Goal: Task Accomplishment & Management: Use online tool/utility

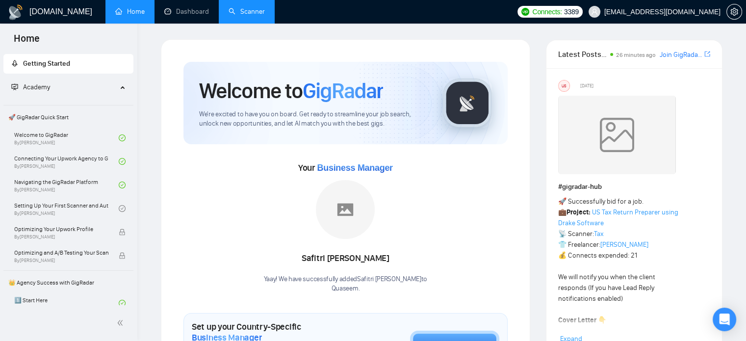
click at [265, 15] on link "Scanner" at bounding box center [247, 11] width 36 height 8
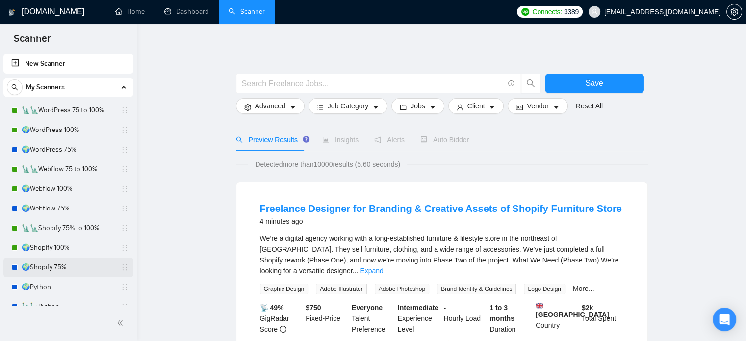
click at [82, 272] on link "🌍Shopify 75%" at bounding box center [68, 268] width 93 height 20
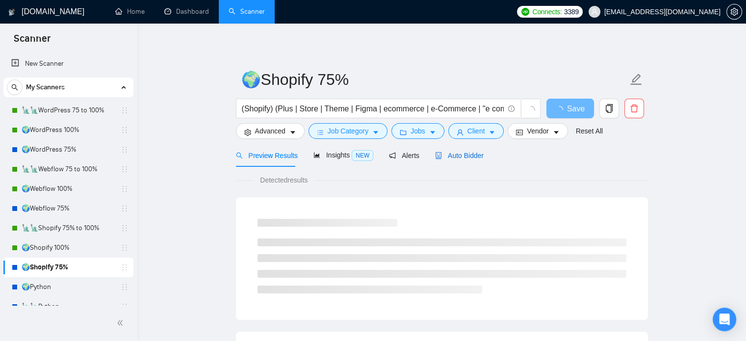
click at [474, 158] on span "Auto Bidder" at bounding box center [459, 156] width 49 height 8
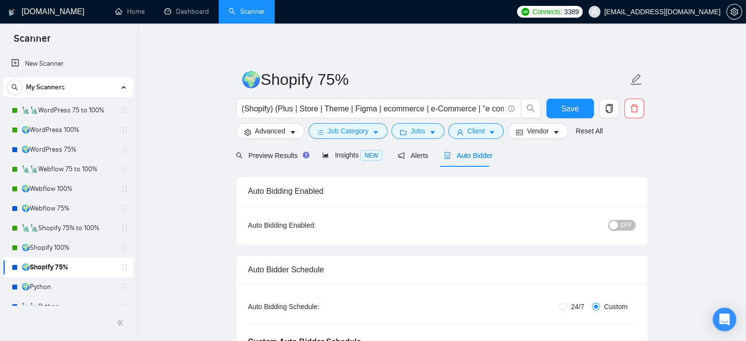
click at [621, 225] on button "OFF" at bounding box center [621, 225] width 27 height 11
click at [483, 135] on button "Client" at bounding box center [476, 131] width 56 height 16
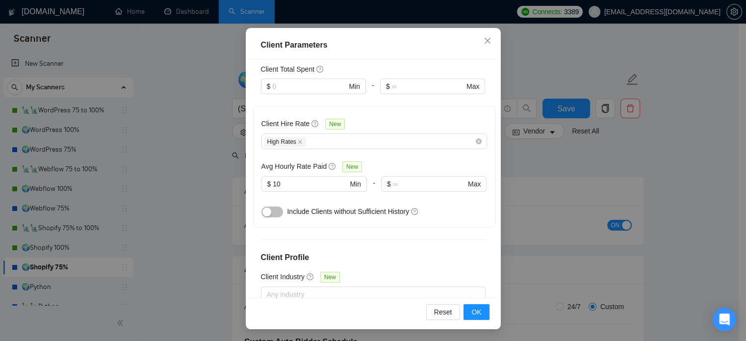
scroll to position [239, 0]
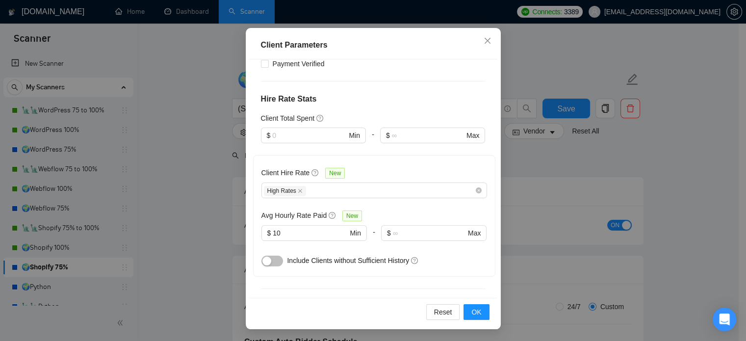
drag, startPoint x: 554, startPoint y: 174, endPoint x: 509, endPoint y: 174, distance: 45.1
click at [554, 174] on div "Client Parameters Client Location Include Client Countries Select Exclude Clien…" at bounding box center [373, 170] width 746 height 341
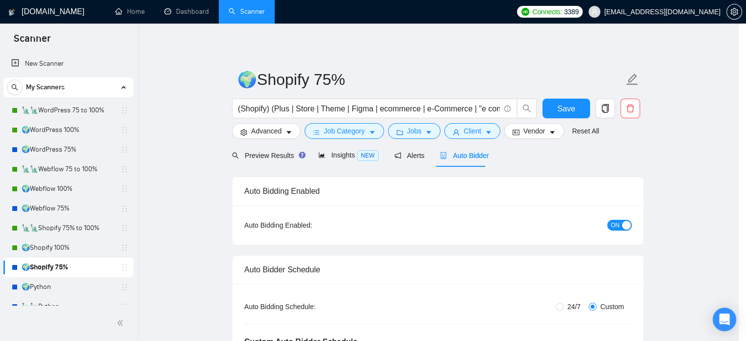
scroll to position [31, 0]
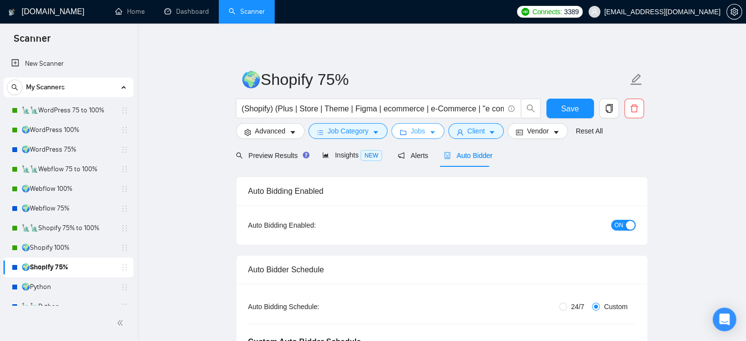
click at [418, 132] on span "Jobs" at bounding box center [418, 131] width 15 height 11
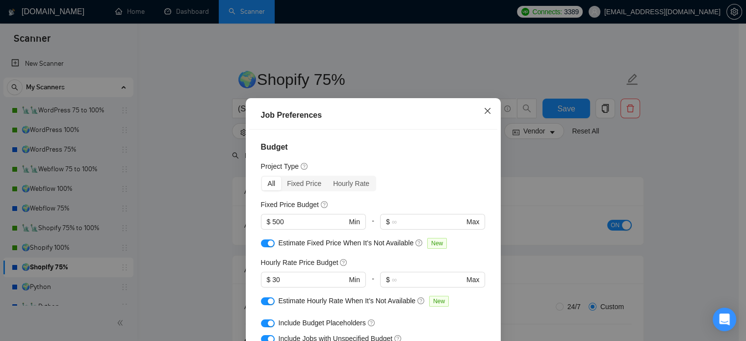
click at [484, 114] on icon "close" at bounding box center [488, 111] width 8 height 8
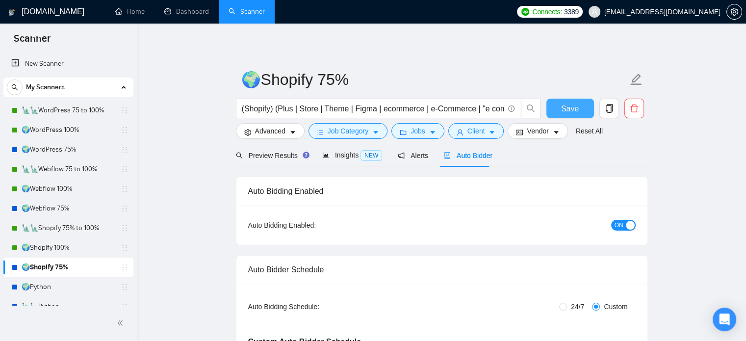
click at [571, 108] on span "Save" at bounding box center [570, 109] width 18 height 12
checkbox input "true"
drag, startPoint x: 55, startPoint y: 211, endPoint x: 160, endPoint y: 225, distance: 106.0
click at [55, 211] on link "🌍Webflow 75%" at bounding box center [68, 209] width 93 height 20
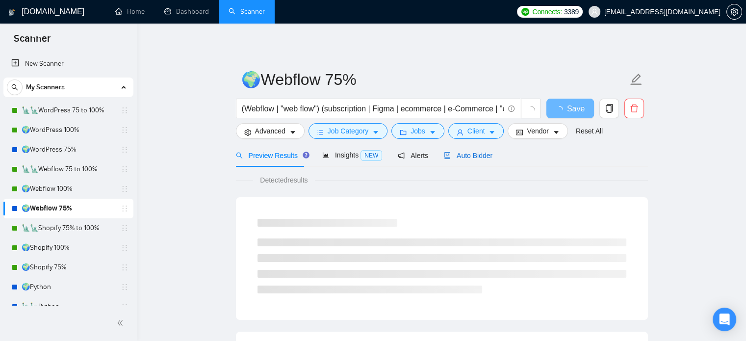
click at [468, 158] on span "Auto Bidder" at bounding box center [468, 156] width 49 height 8
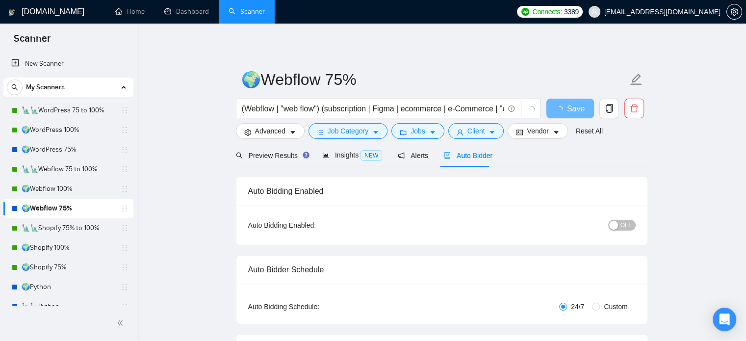
radio input "false"
radio input "true"
checkbox input "true"
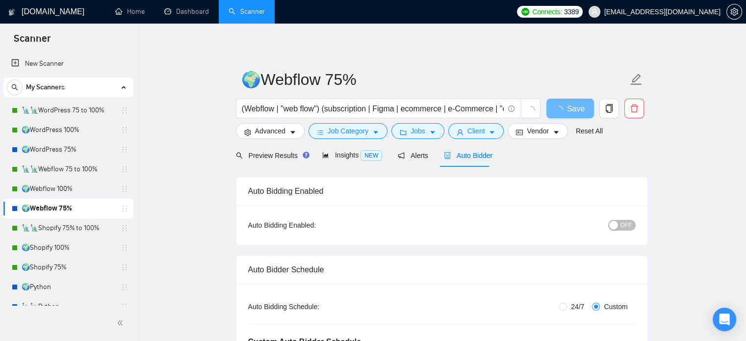
click at [624, 230] on span "OFF" at bounding box center [627, 225] width 12 height 11
click at [559, 108] on button "Save" at bounding box center [571, 109] width 48 height 20
click at [60, 149] on link "🌍WordPress 75%" at bounding box center [68, 150] width 93 height 20
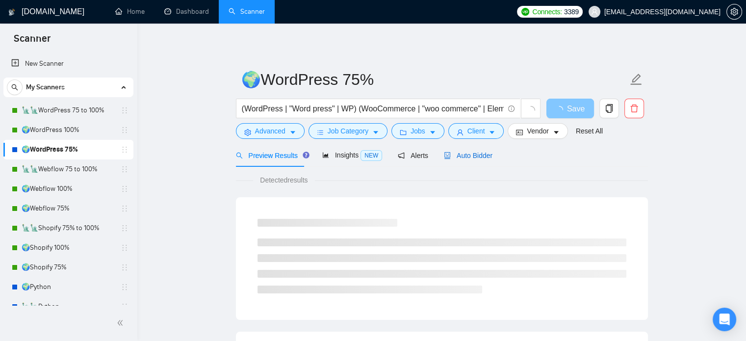
click at [467, 157] on span "Auto Bidder" at bounding box center [468, 156] width 49 height 8
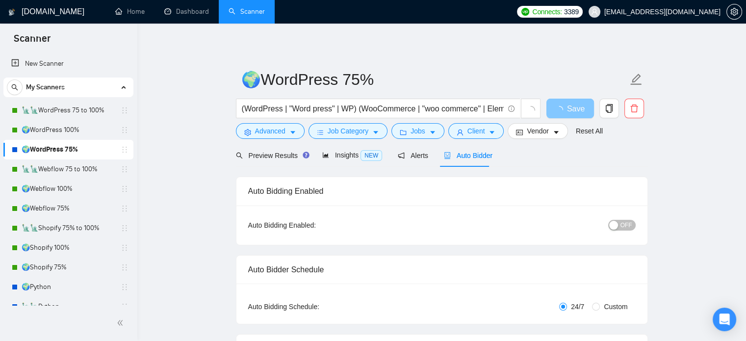
radio input "false"
radio input "true"
checkbox input "true"
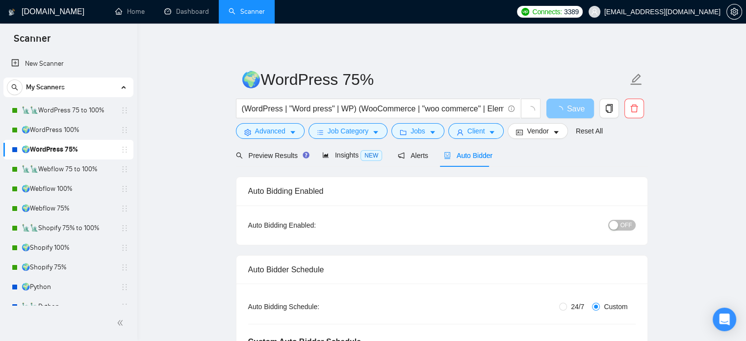
click at [629, 226] on span "OFF" at bounding box center [627, 225] width 12 height 11
click at [555, 103] on button "Save" at bounding box center [571, 109] width 48 height 20
